Goal: Task Accomplishment & Management: Manage account settings

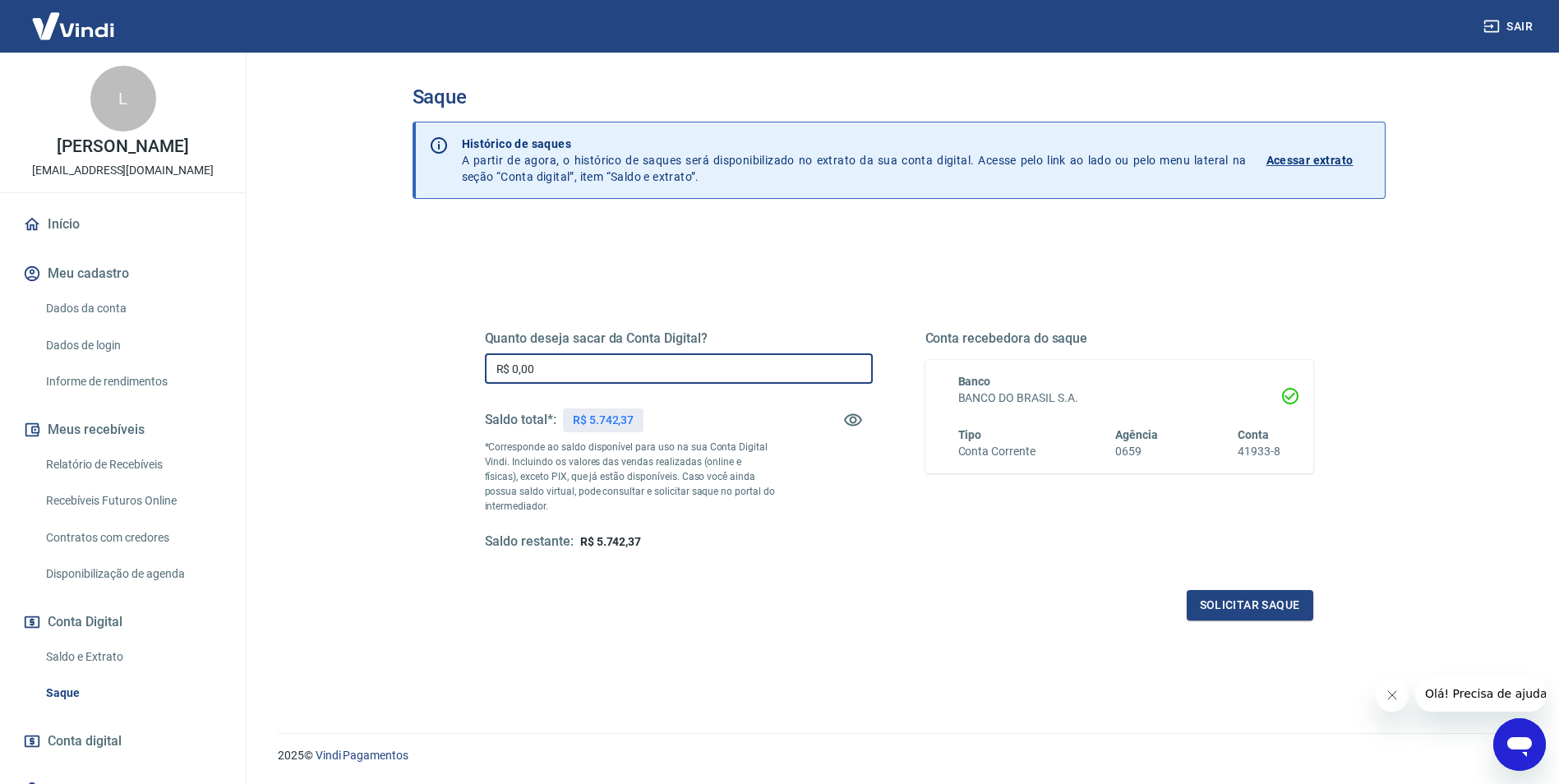
click at [571, 368] on input "R$ 0,00" at bounding box center [679, 369] width 388 height 30
type input "R$ 5.742,37"
click at [1226, 600] on button "Solicitar saque" at bounding box center [1249, 605] width 127 height 30
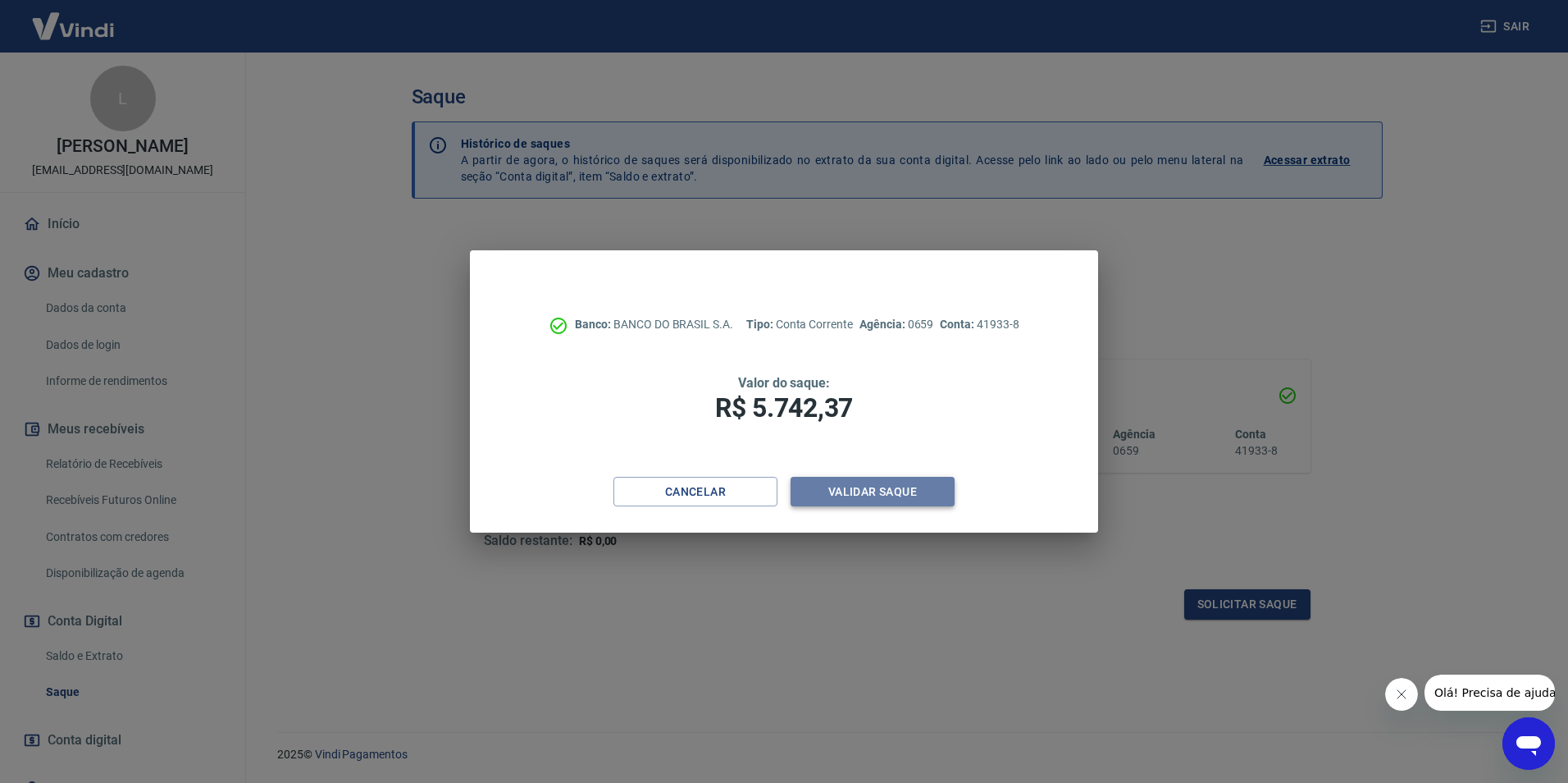
click at [865, 495] on button "Validar saque" at bounding box center [872, 492] width 164 height 30
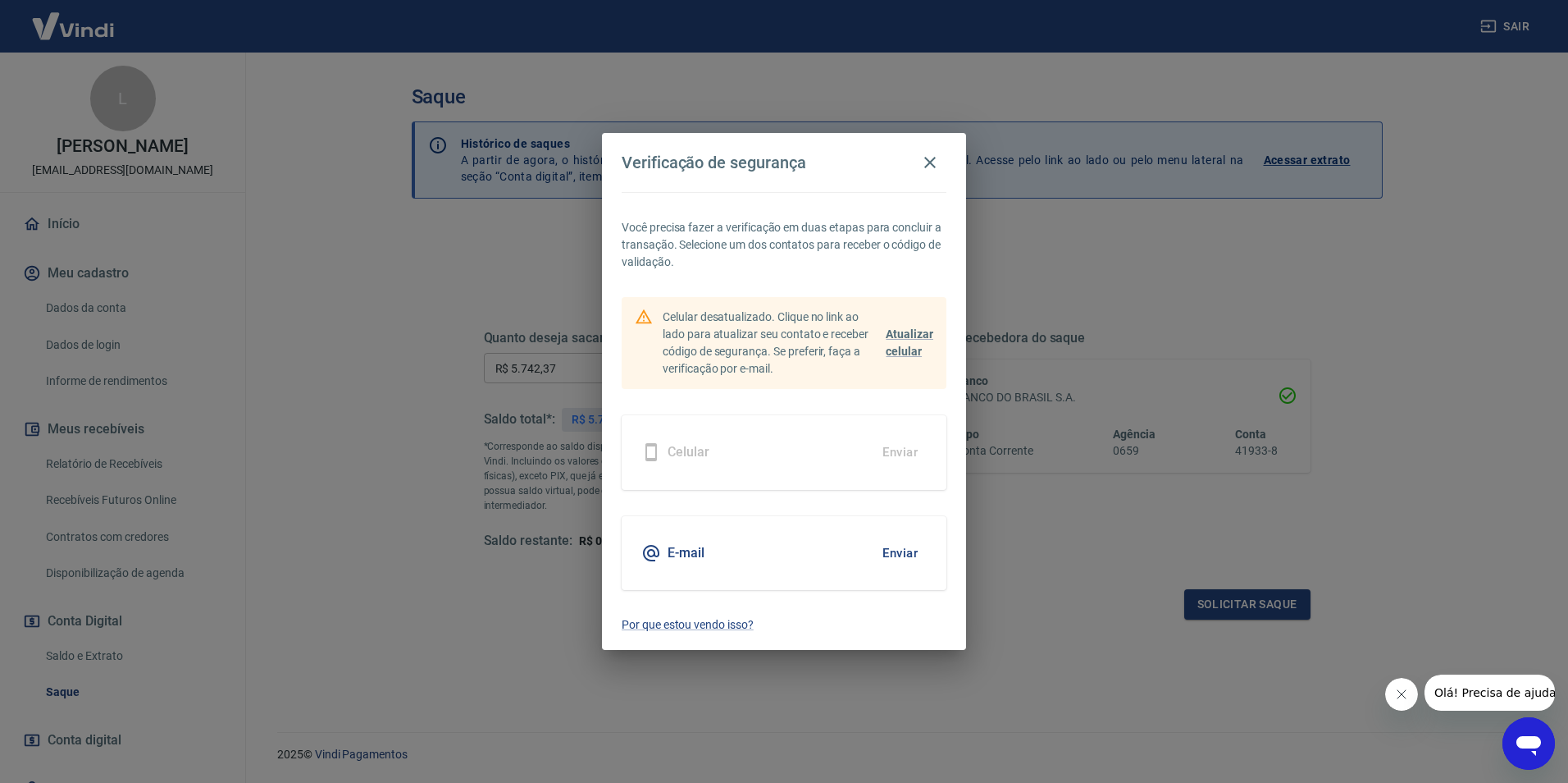
click at [895, 555] on button "Enviar" at bounding box center [900, 553] width 54 height 34
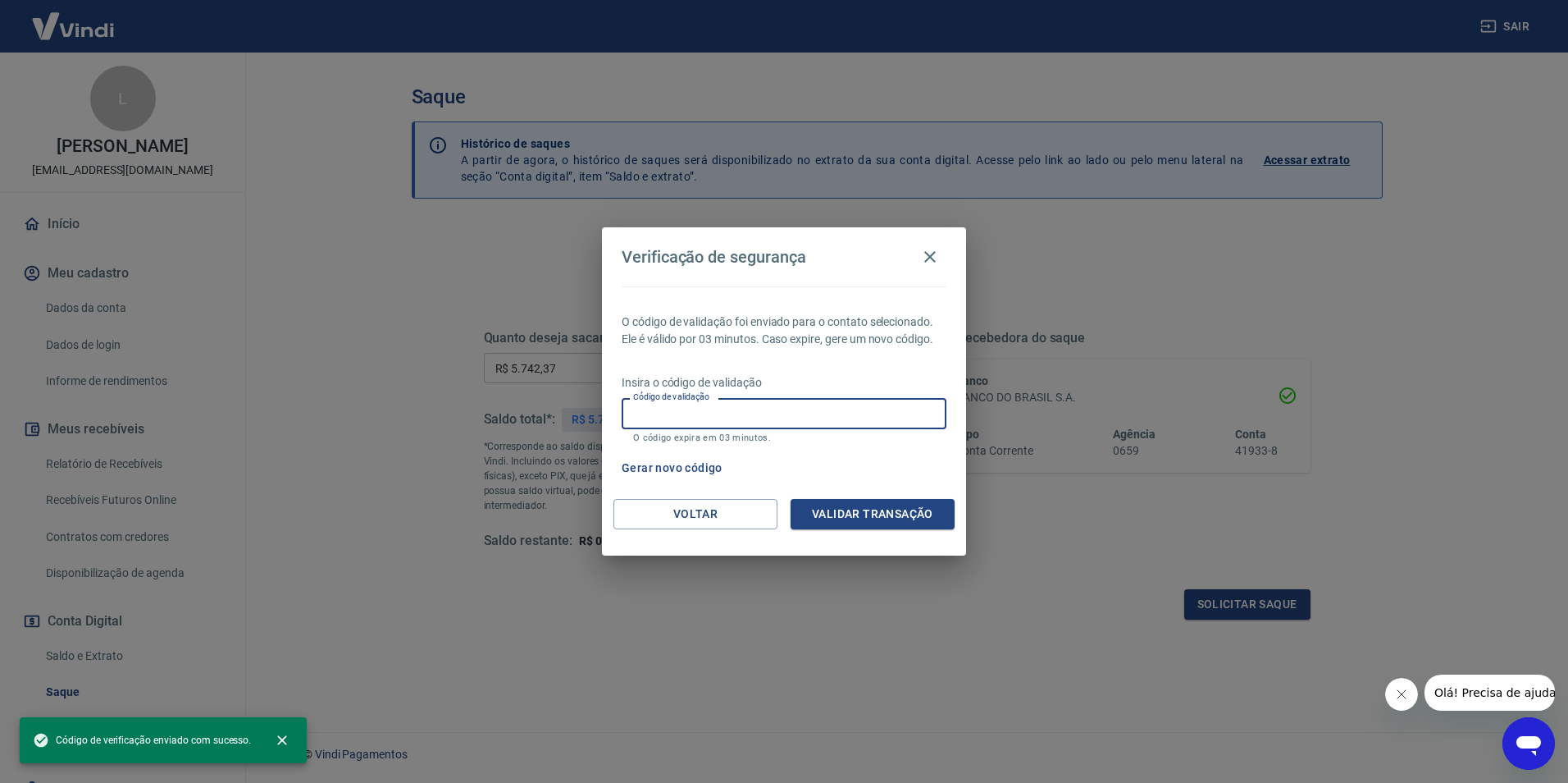
click at [817, 428] on input "Código de validação" at bounding box center [784, 413] width 325 height 30
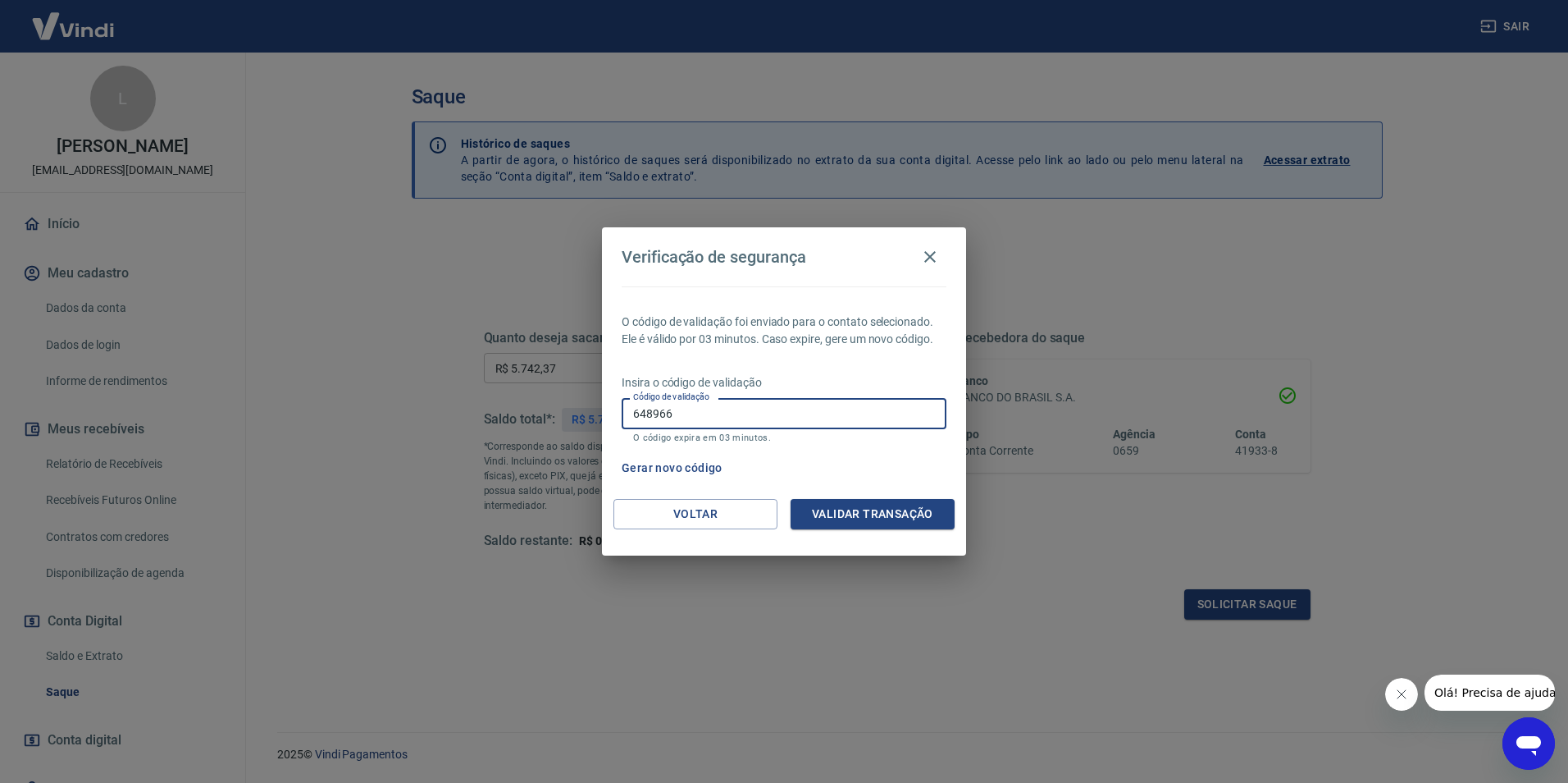
type input "648966"
click at [920, 512] on button "Validar transação" at bounding box center [872, 514] width 164 height 30
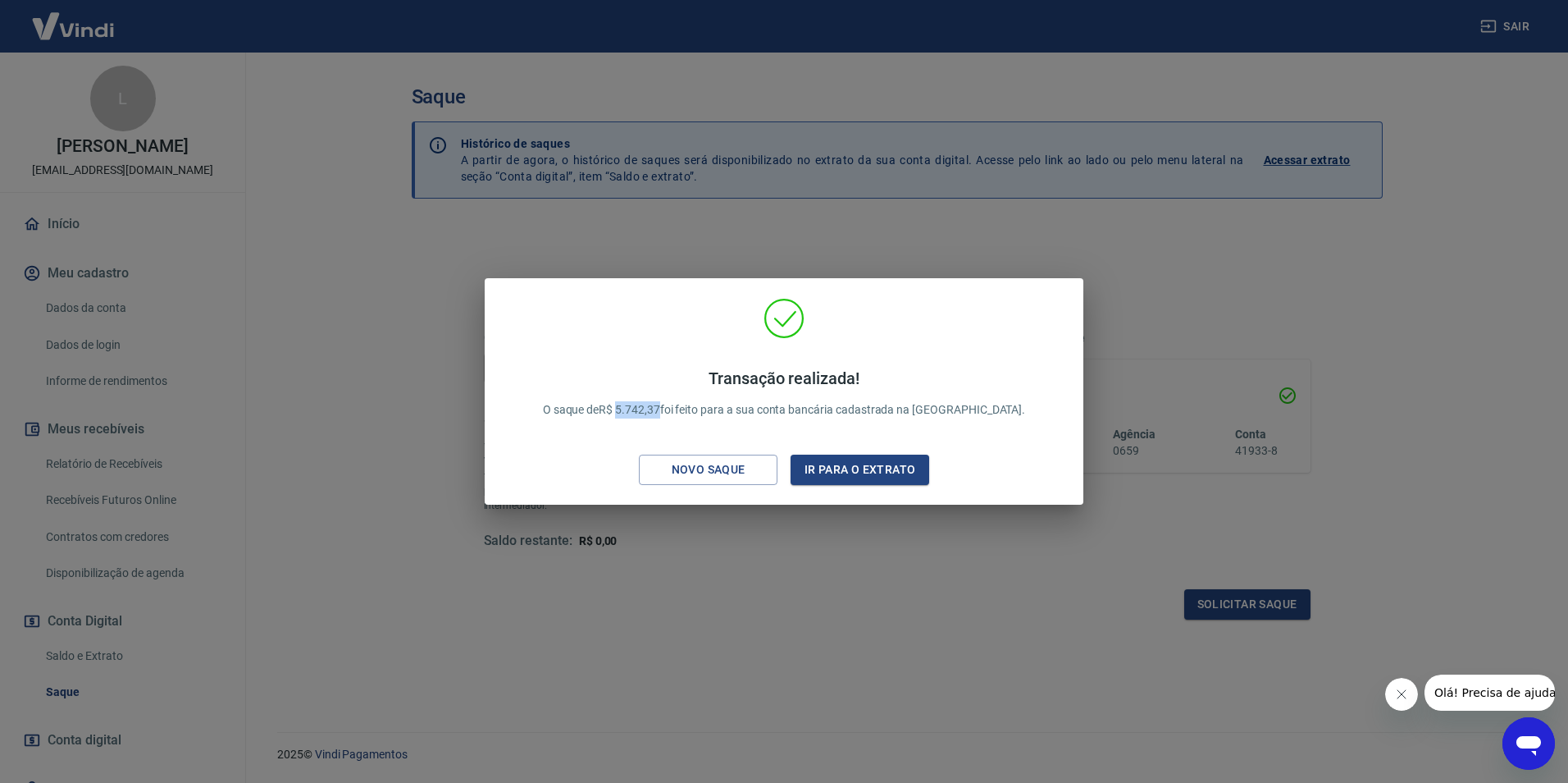
drag, startPoint x: 661, startPoint y: 408, endPoint x: 702, endPoint y: 408, distance: 41.0
click at [702, 408] on p "Transação realizada! O saque de R$ 5.742,37 foi feito para a sua conta bancária…" at bounding box center [784, 393] width 483 height 50
copy p "5.742,37"
click at [428, 282] on div "Transação realizada! O saque de R$ 5.742,37 foi feito para a sua conta bancária…" at bounding box center [784, 392] width 1568 height 783
